Goal: Navigation & Orientation: Find specific page/section

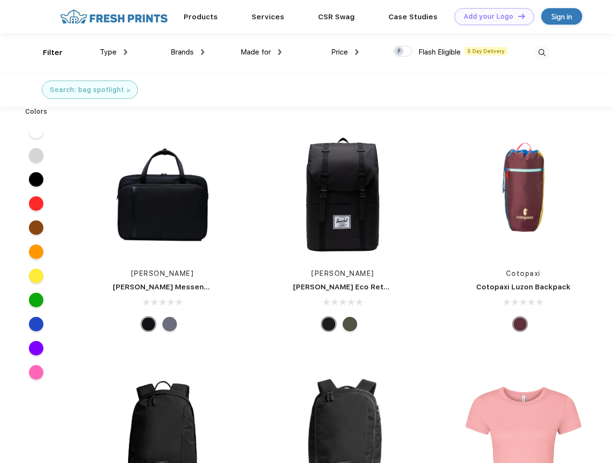
click at [491, 16] on link "Add your Logo Design Tool" at bounding box center [495, 16] width 80 height 17
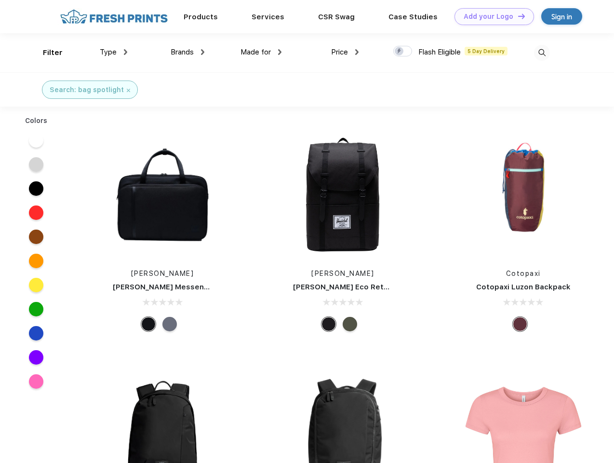
click at [0, 0] on div "Design Tool" at bounding box center [0, 0] width 0 height 0
click at [517, 16] on link "Add your Logo Design Tool" at bounding box center [495, 16] width 80 height 17
click at [46, 53] on div "Filter" at bounding box center [53, 52] width 20 height 11
click at [114, 52] on span "Type" at bounding box center [108, 52] width 17 height 9
click at [188, 52] on span "Brands" at bounding box center [182, 52] width 23 height 9
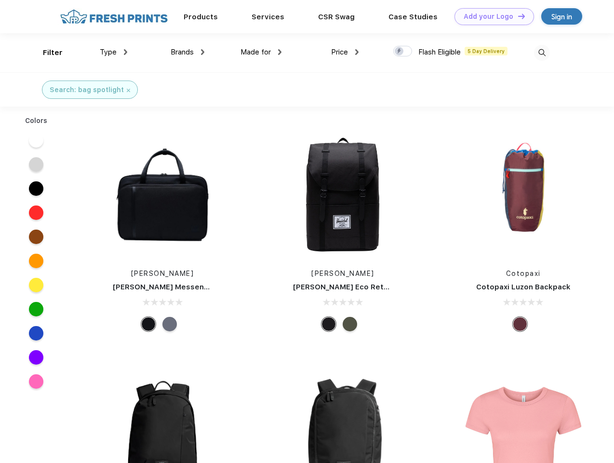
click at [261, 52] on span "Made for" at bounding box center [256, 52] width 30 height 9
click at [345, 52] on span "Price" at bounding box center [339, 52] width 17 height 9
click at [403, 52] on div at bounding box center [402, 51] width 19 height 11
click at [400, 52] on input "checkbox" at bounding box center [396, 48] width 6 height 6
click at [542, 53] on img at bounding box center [542, 53] width 16 height 16
